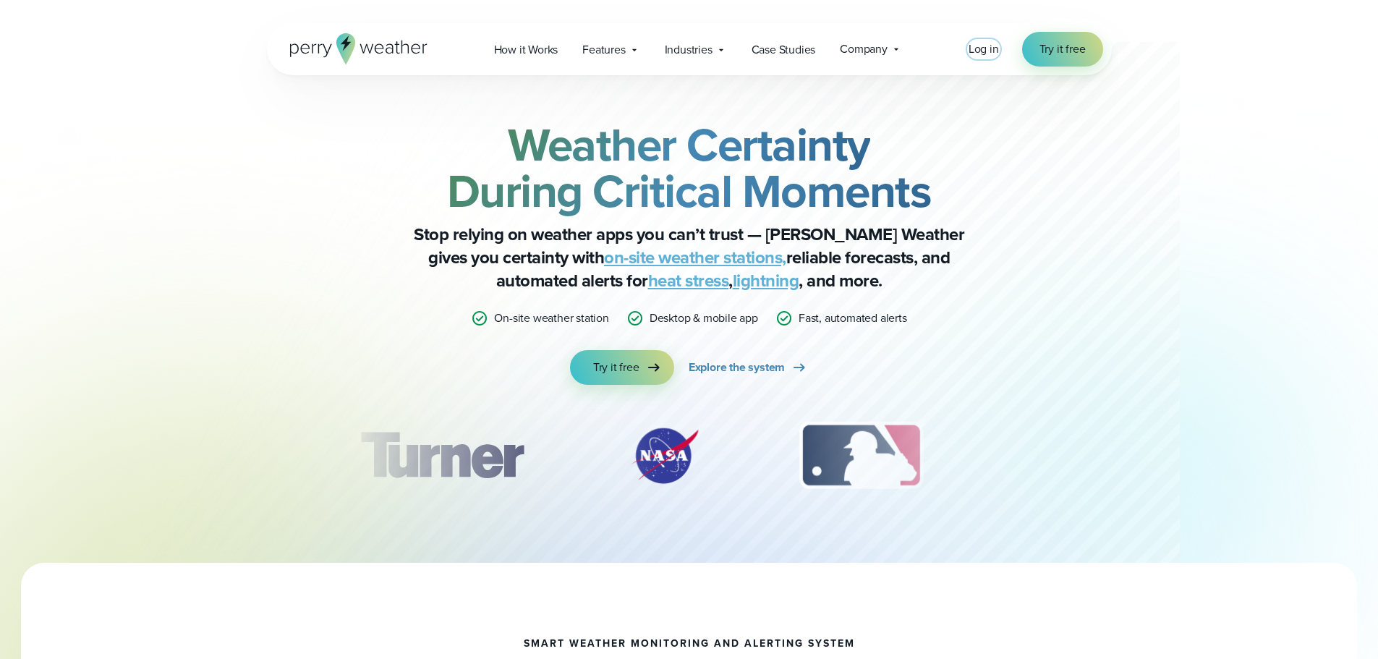
click at [983, 51] on span "Log in" at bounding box center [984, 49] width 30 height 17
click at [985, 51] on span "Log in" at bounding box center [984, 49] width 30 height 17
click at [986, 49] on span "Log in" at bounding box center [984, 49] width 30 height 17
